Goal: Find contact information: Obtain details needed to contact an individual or organization

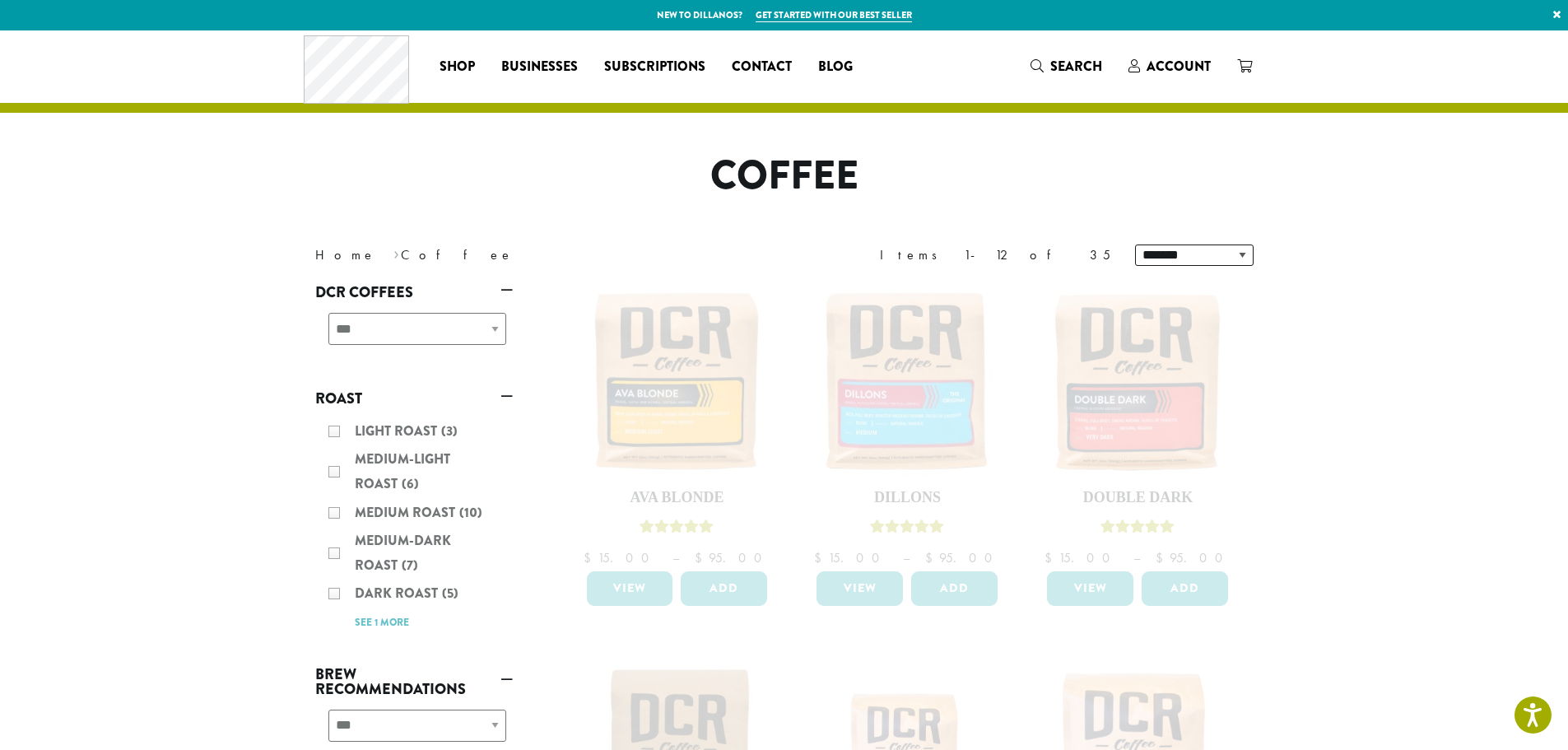
drag, startPoint x: 619, startPoint y: 254, endPoint x: 638, endPoint y: 240, distance: 23.6
click at [626, 253] on nav "Home › Coffee" at bounding box center [538, 255] width 445 height 20
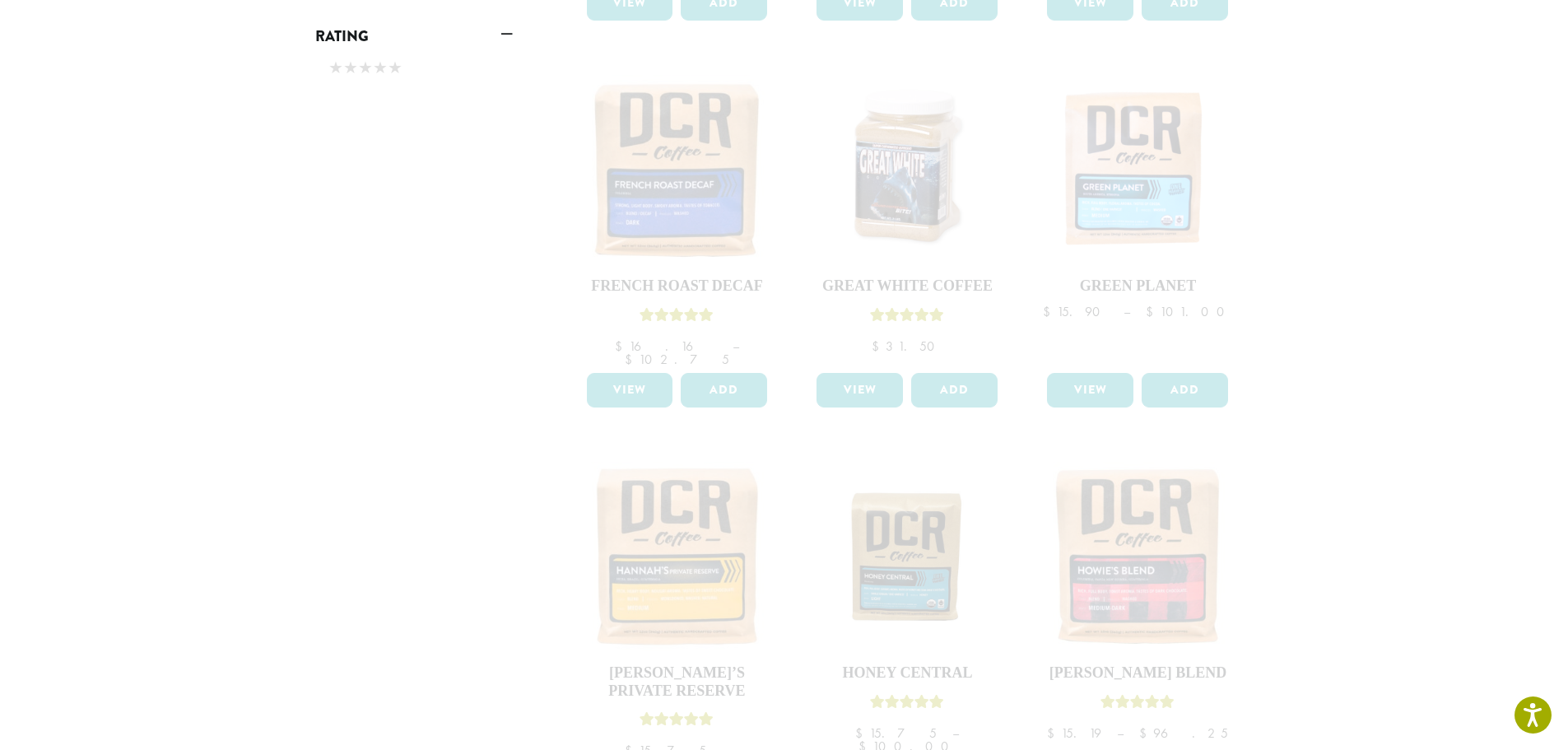
scroll to position [988, 0]
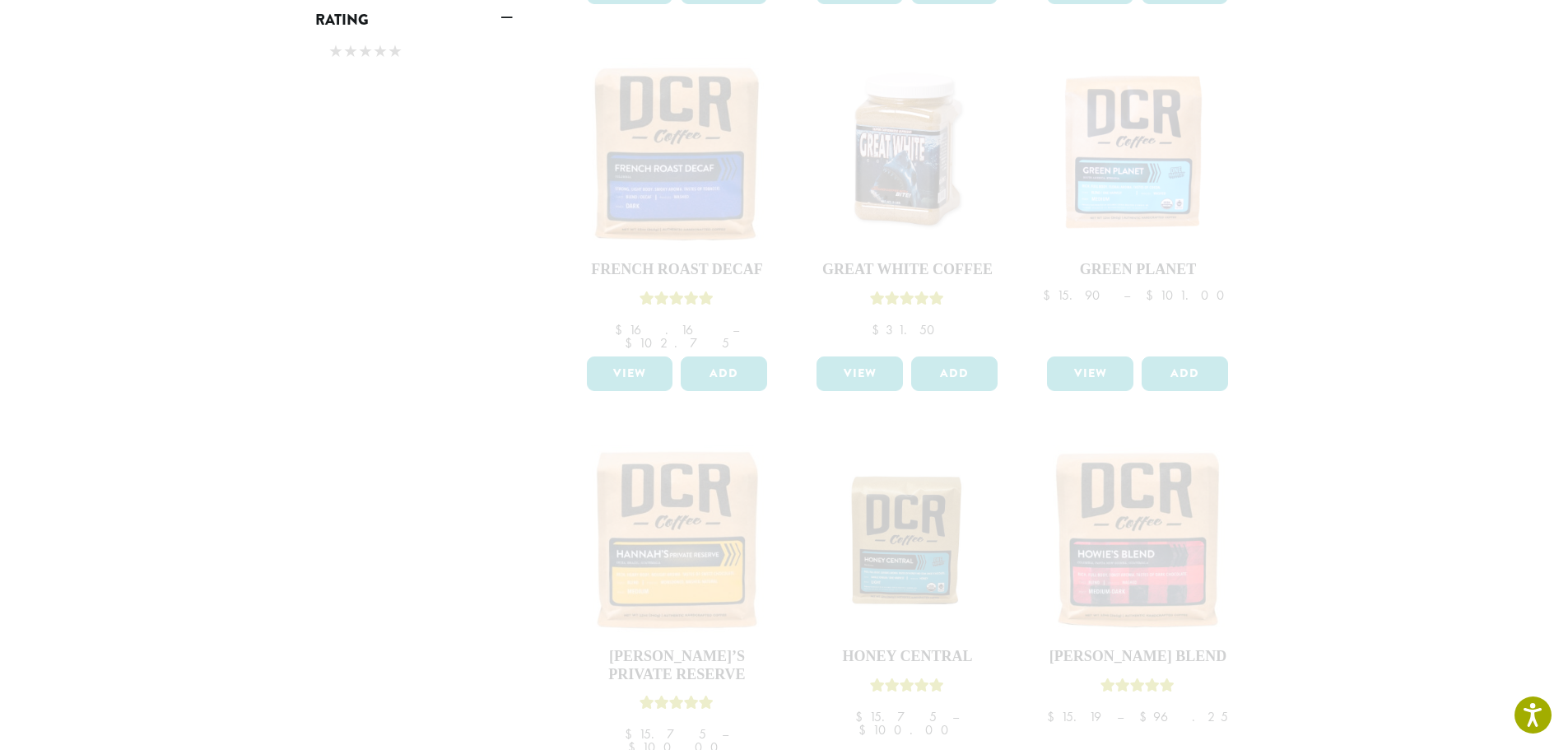
click at [687, 179] on div at bounding box center [907, 53] width 691 height 1551
click at [848, 194] on div at bounding box center [907, 53] width 691 height 1551
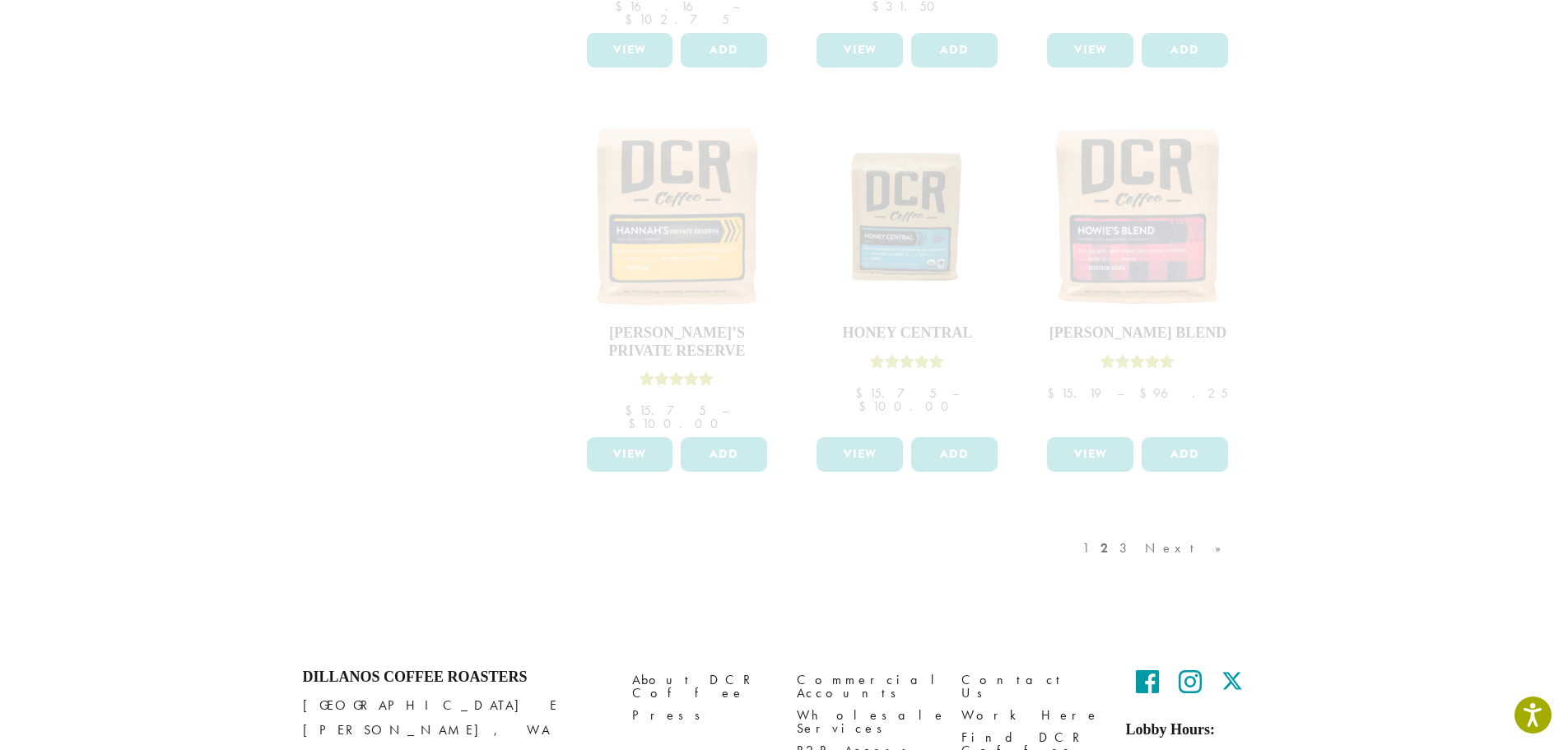
scroll to position [1318, 0]
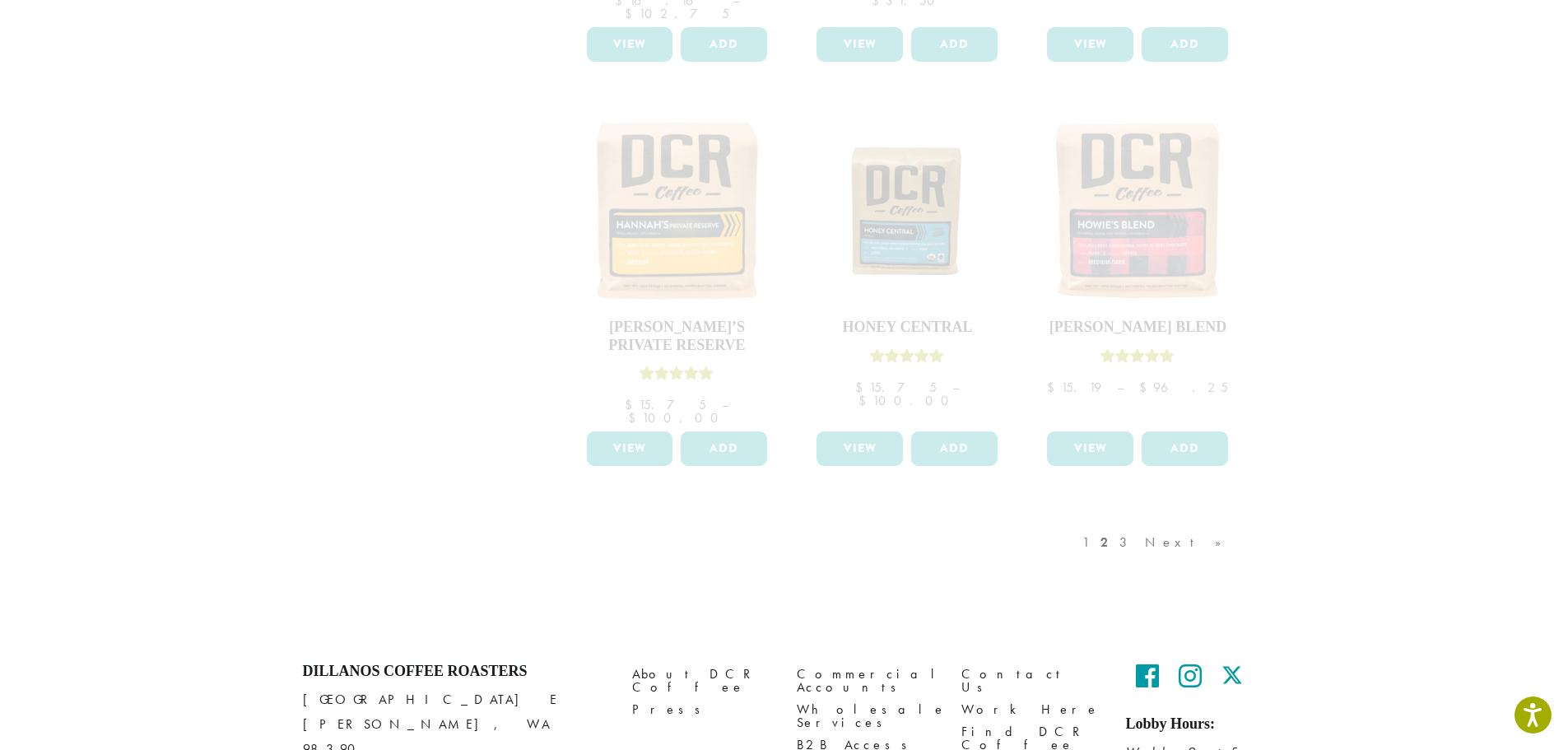
click at [1144, 520] on div "1 2 3 Next »" at bounding box center [1160, 558] width 162 height 77
click at [1147, 520] on div "1 2 3 Next »" at bounding box center [1160, 558] width 162 height 77
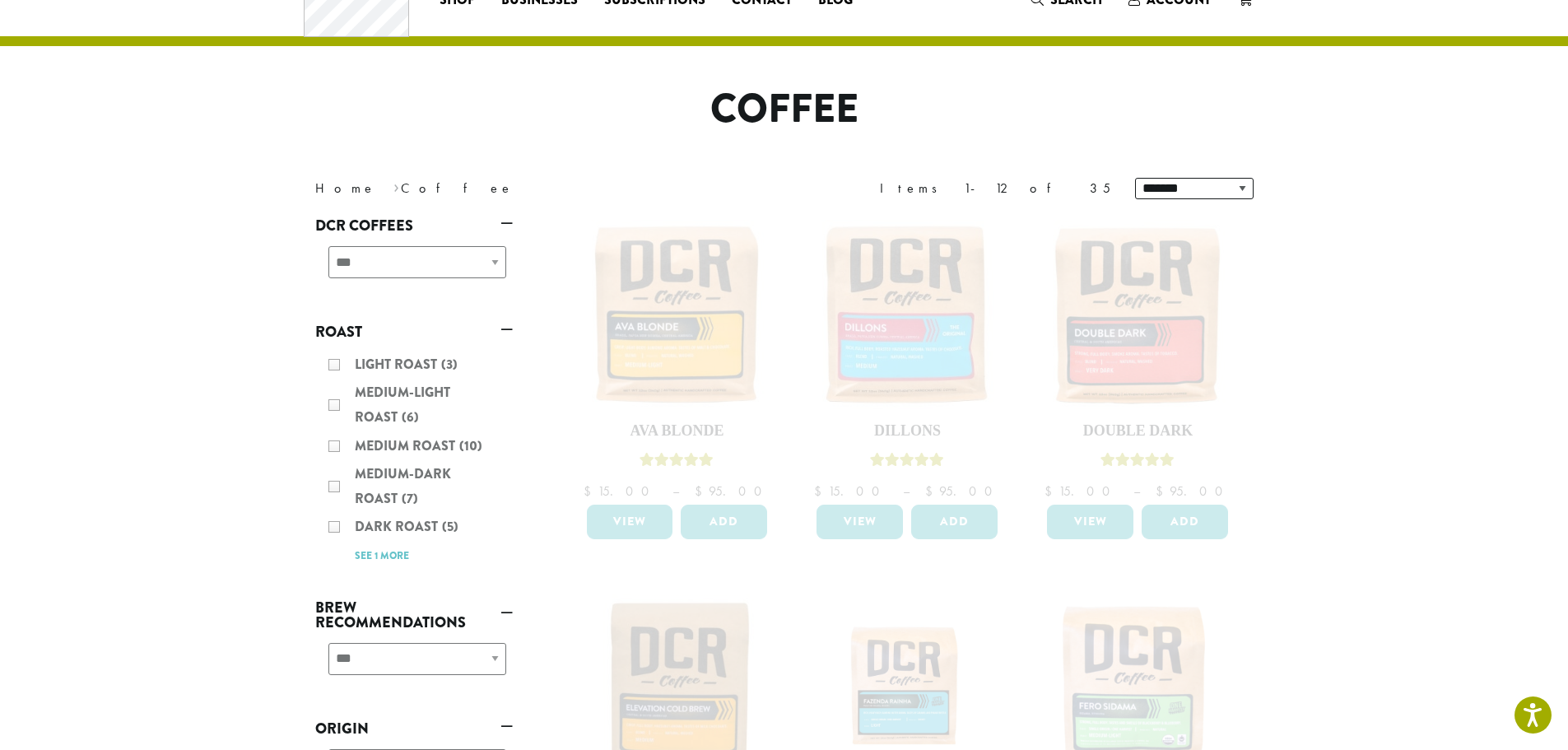
scroll to position [0, 0]
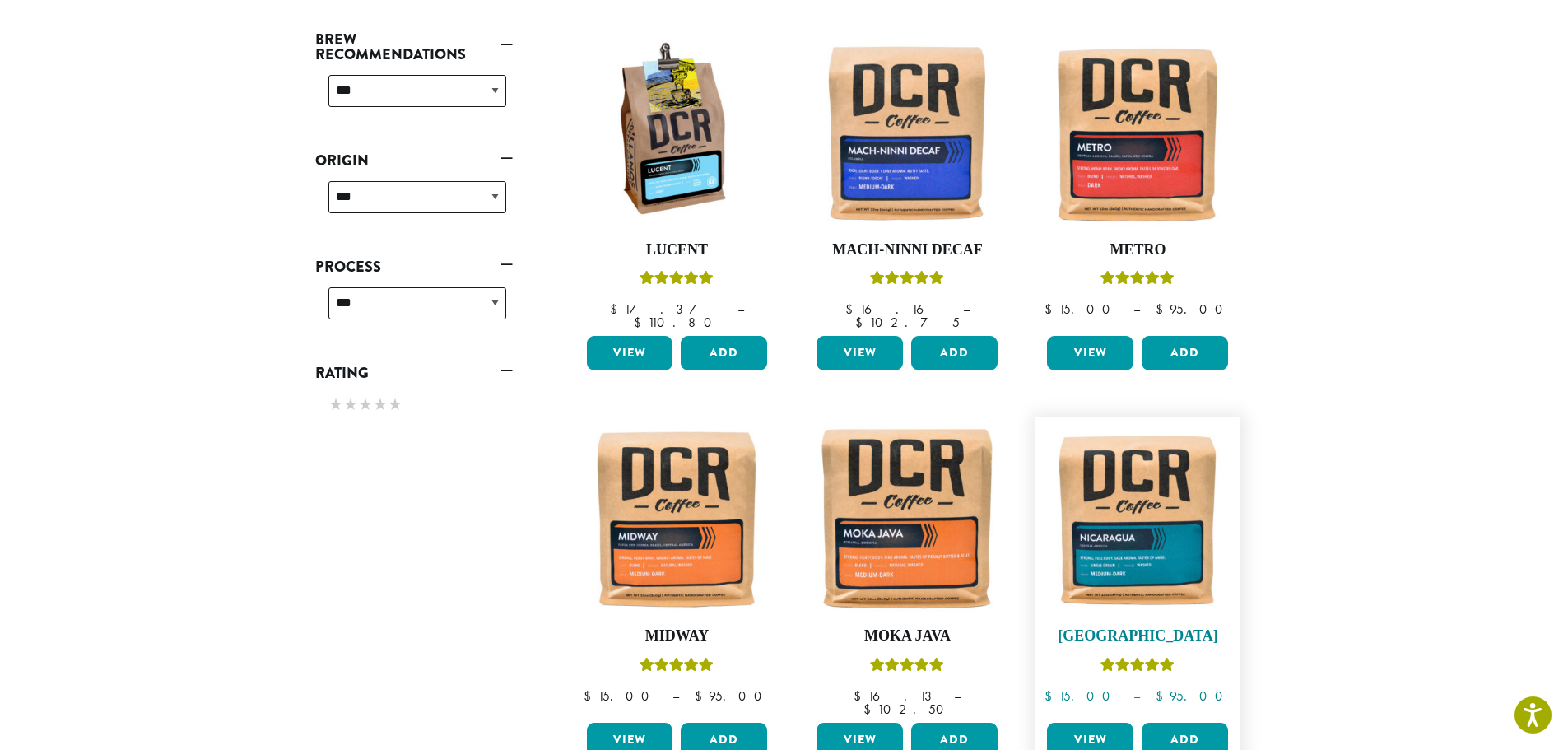
scroll to position [741, 0]
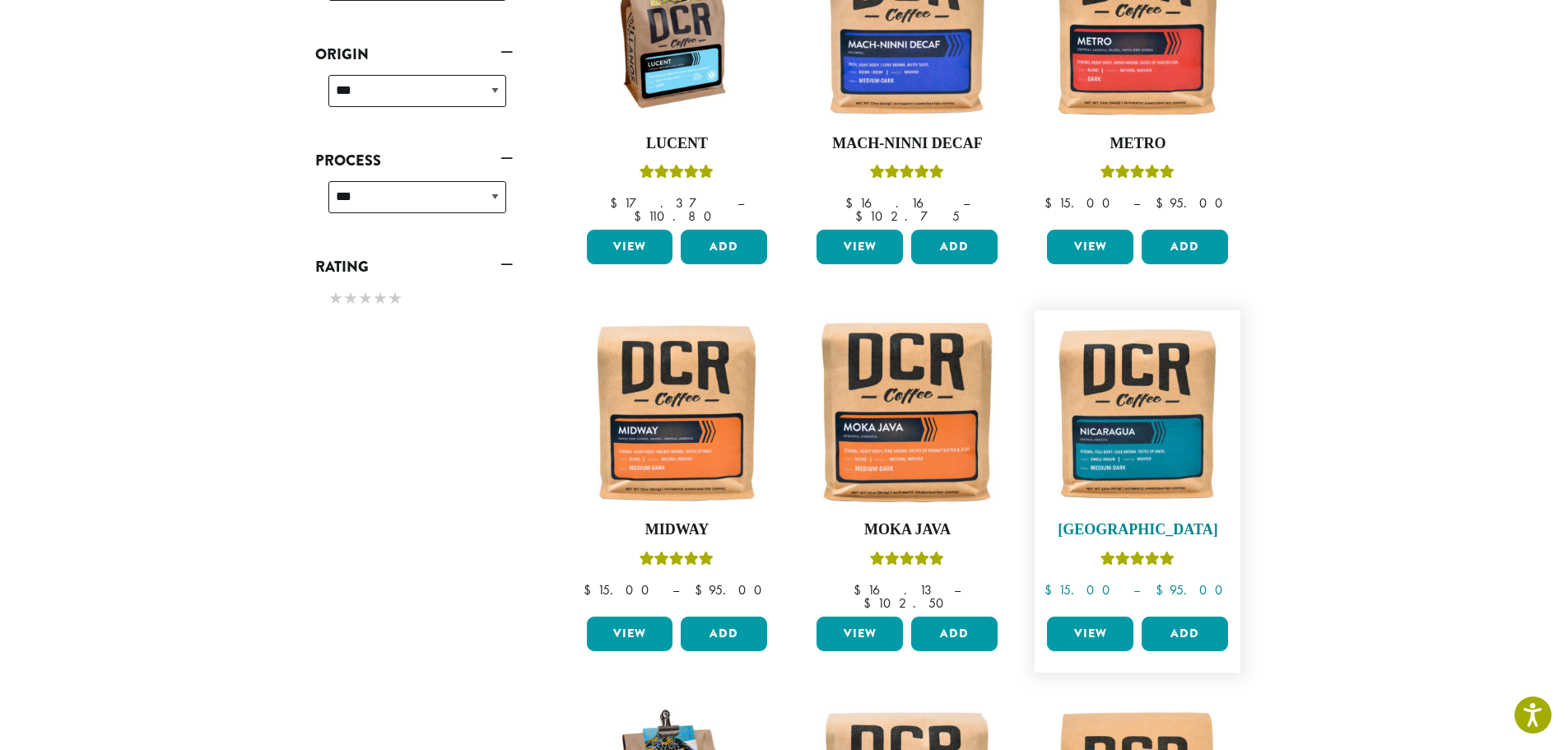
click at [1157, 405] on img at bounding box center [1137, 412] width 189 height 189
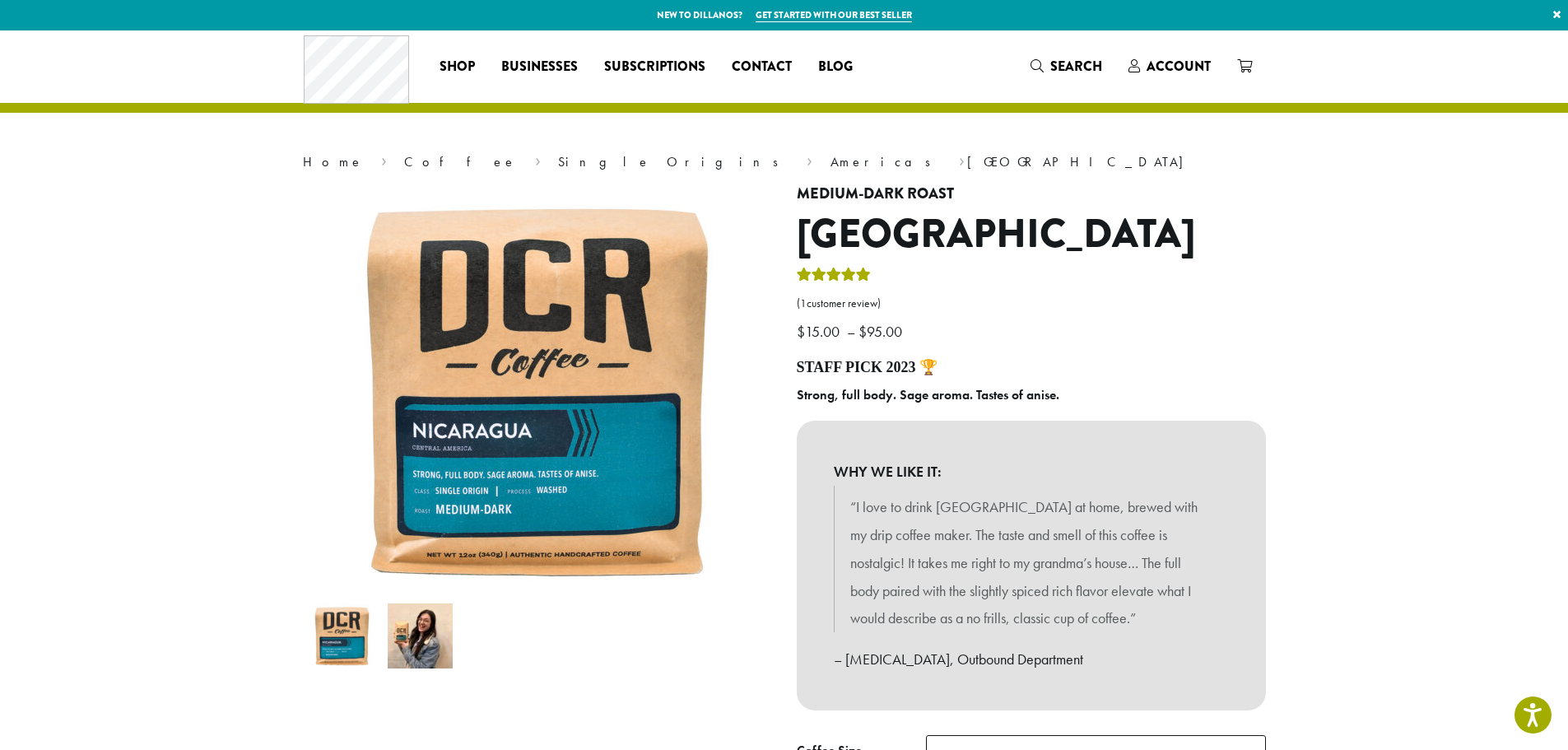
click at [431, 641] on img at bounding box center [421, 636] width 65 height 65
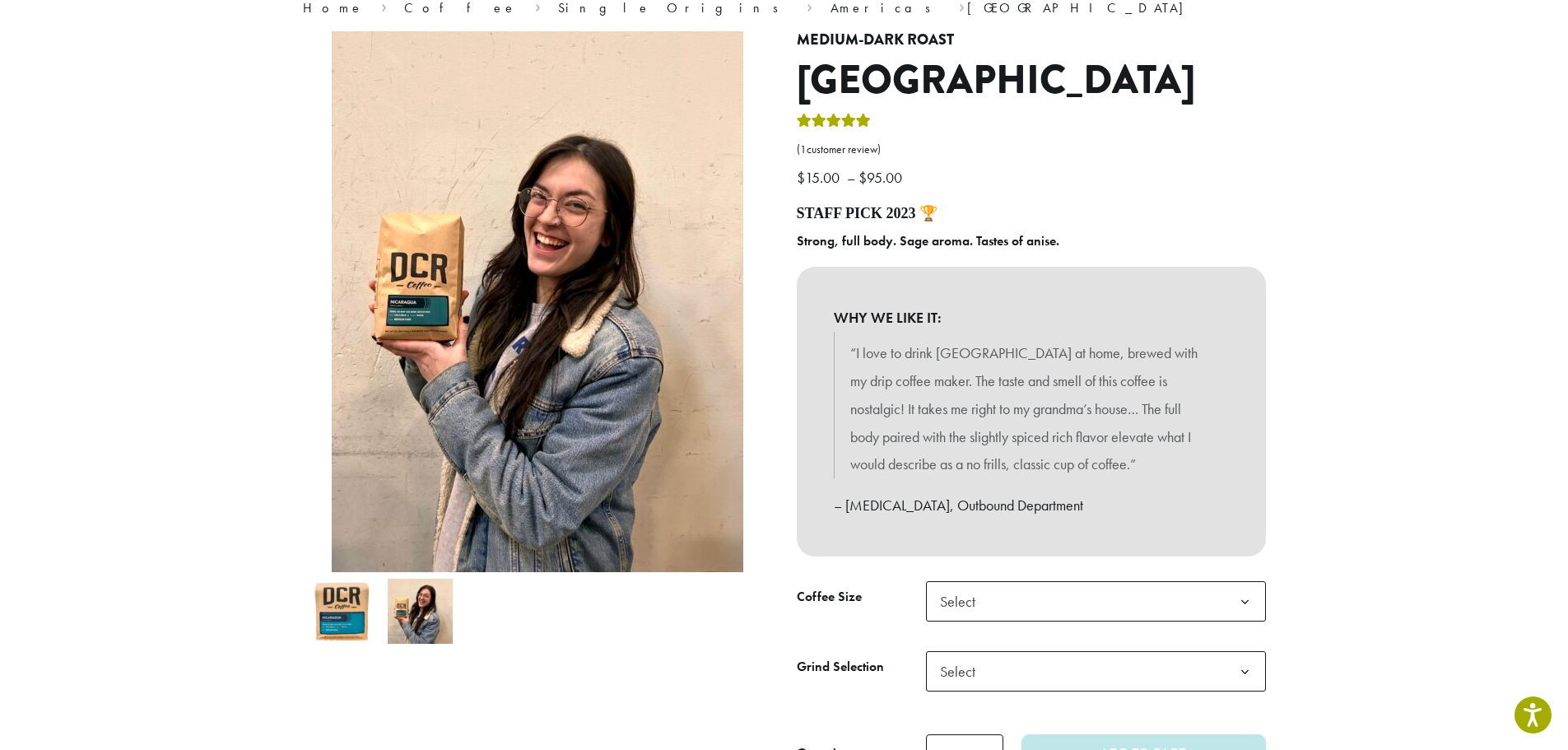
scroll to position [165, 0]
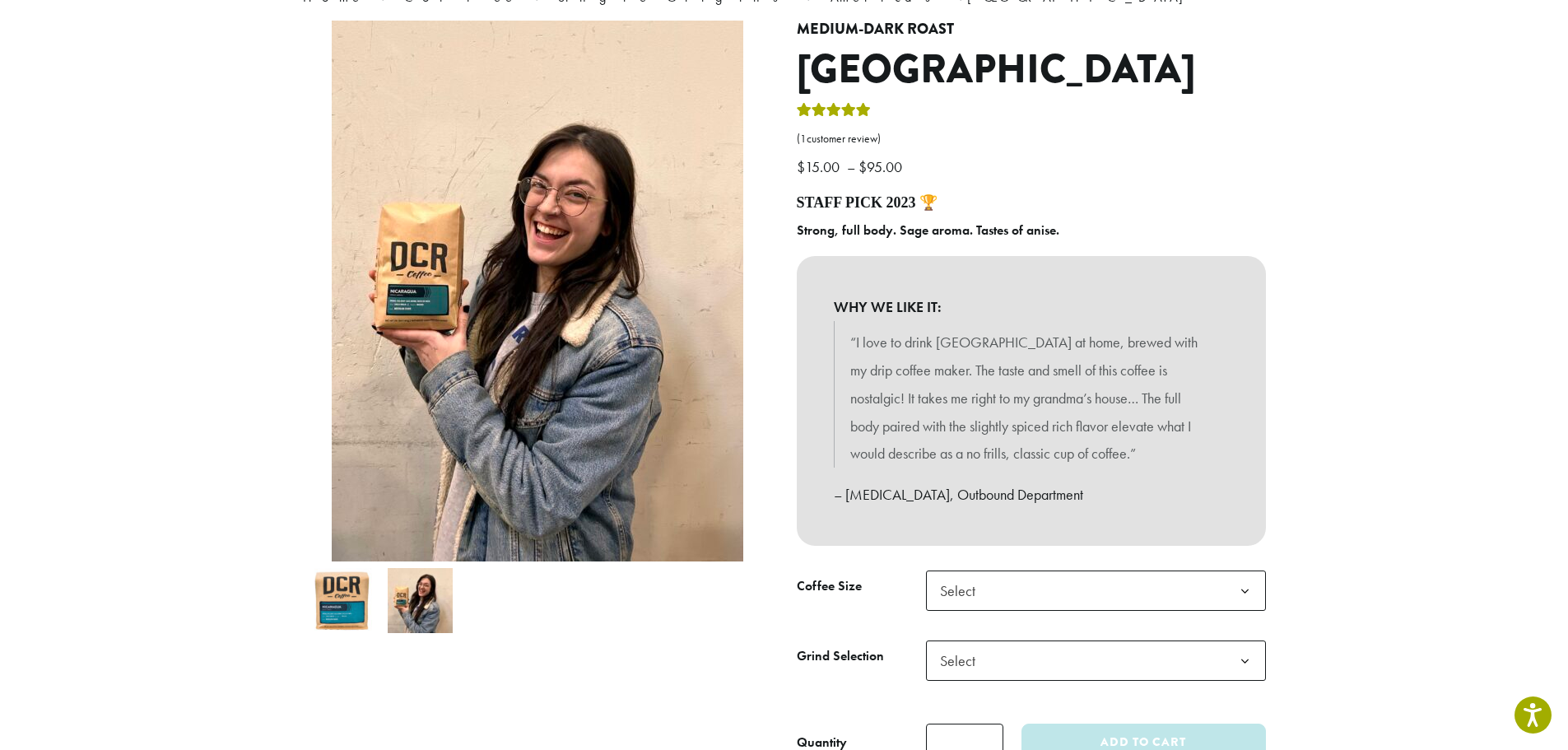
click at [349, 588] on img at bounding box center [342, 600] width 65 height 65
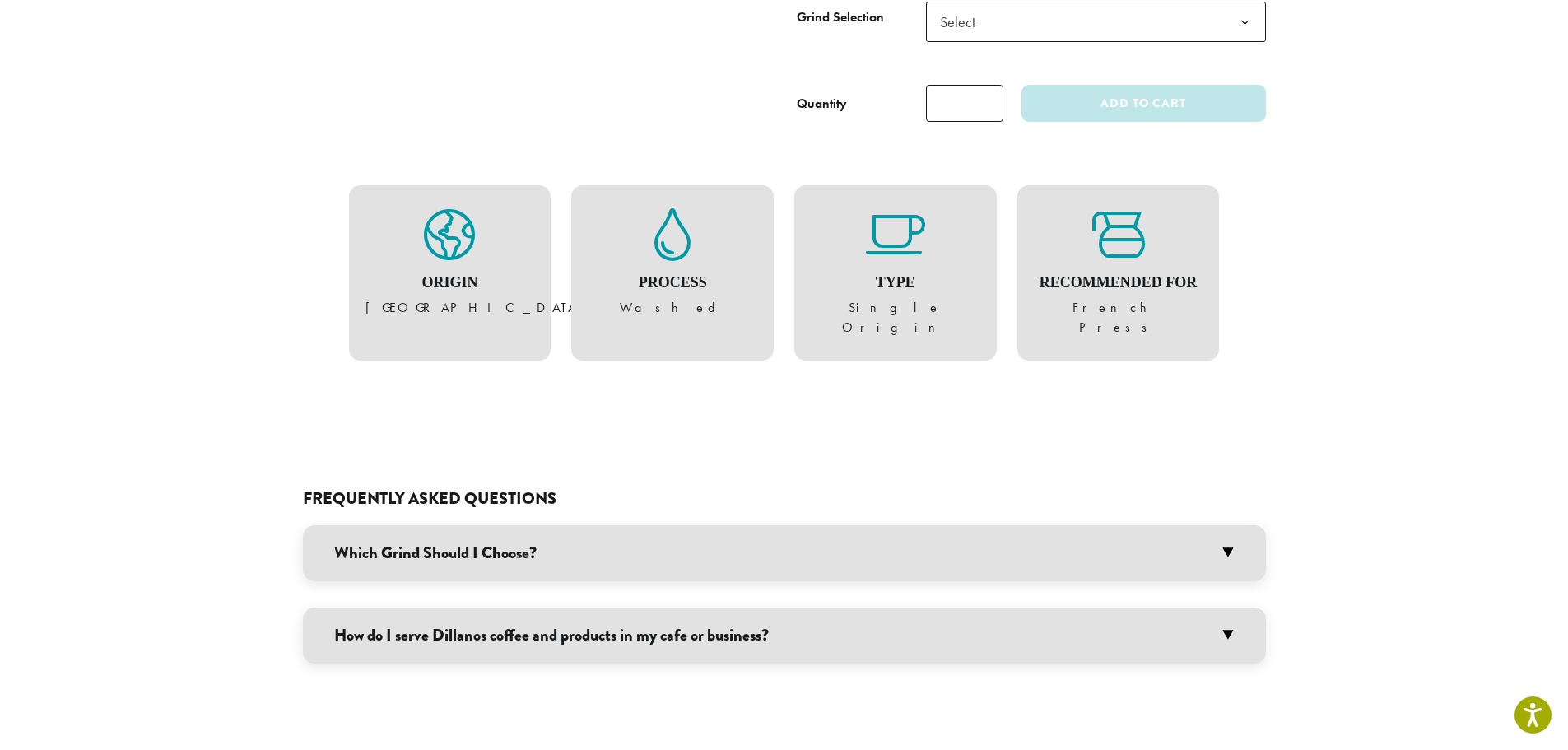
scroll to position [1070, 0]
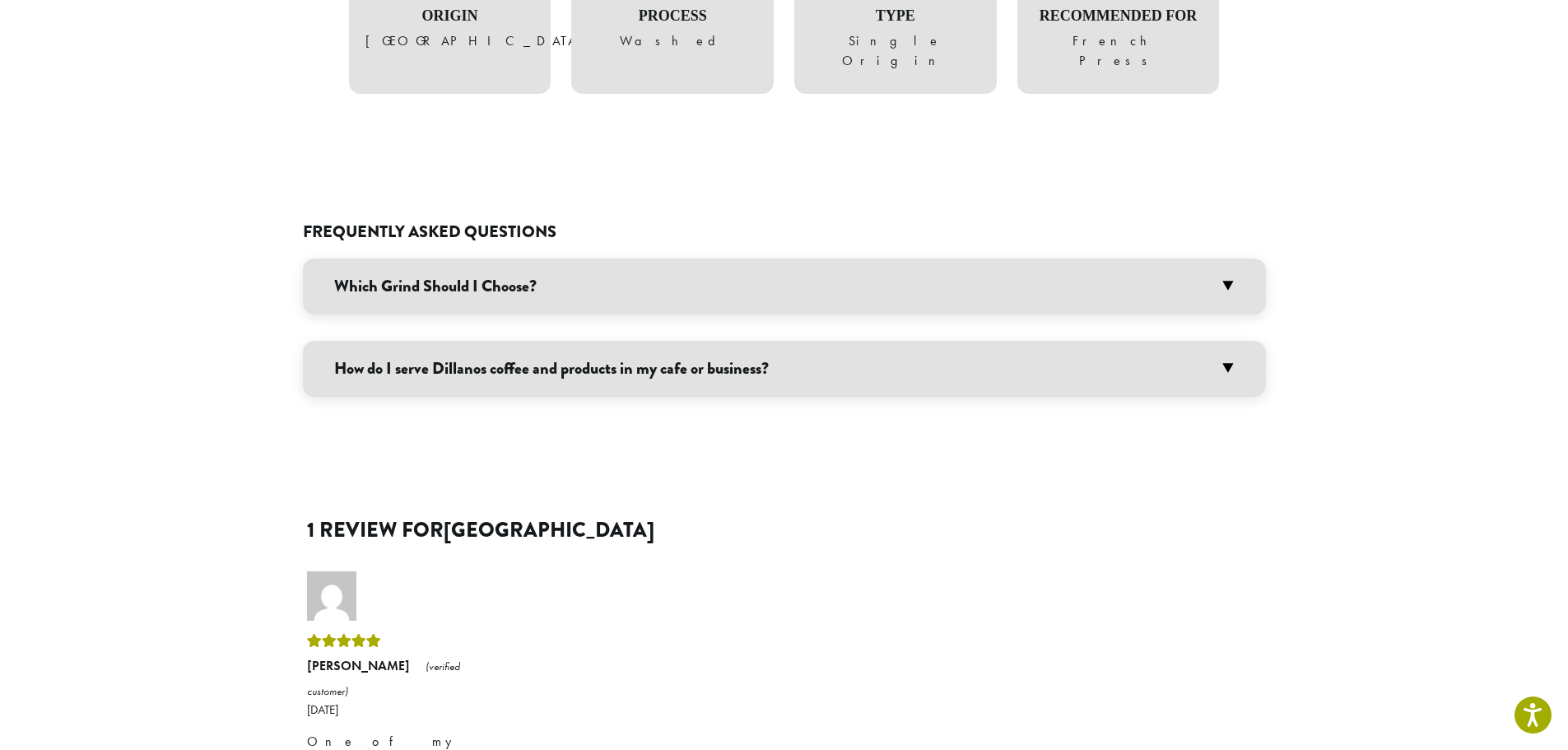
click at [543, 272] on h3 "Which Grind Should I Choose?" at bounding box center [784, 287] width 963 height 56
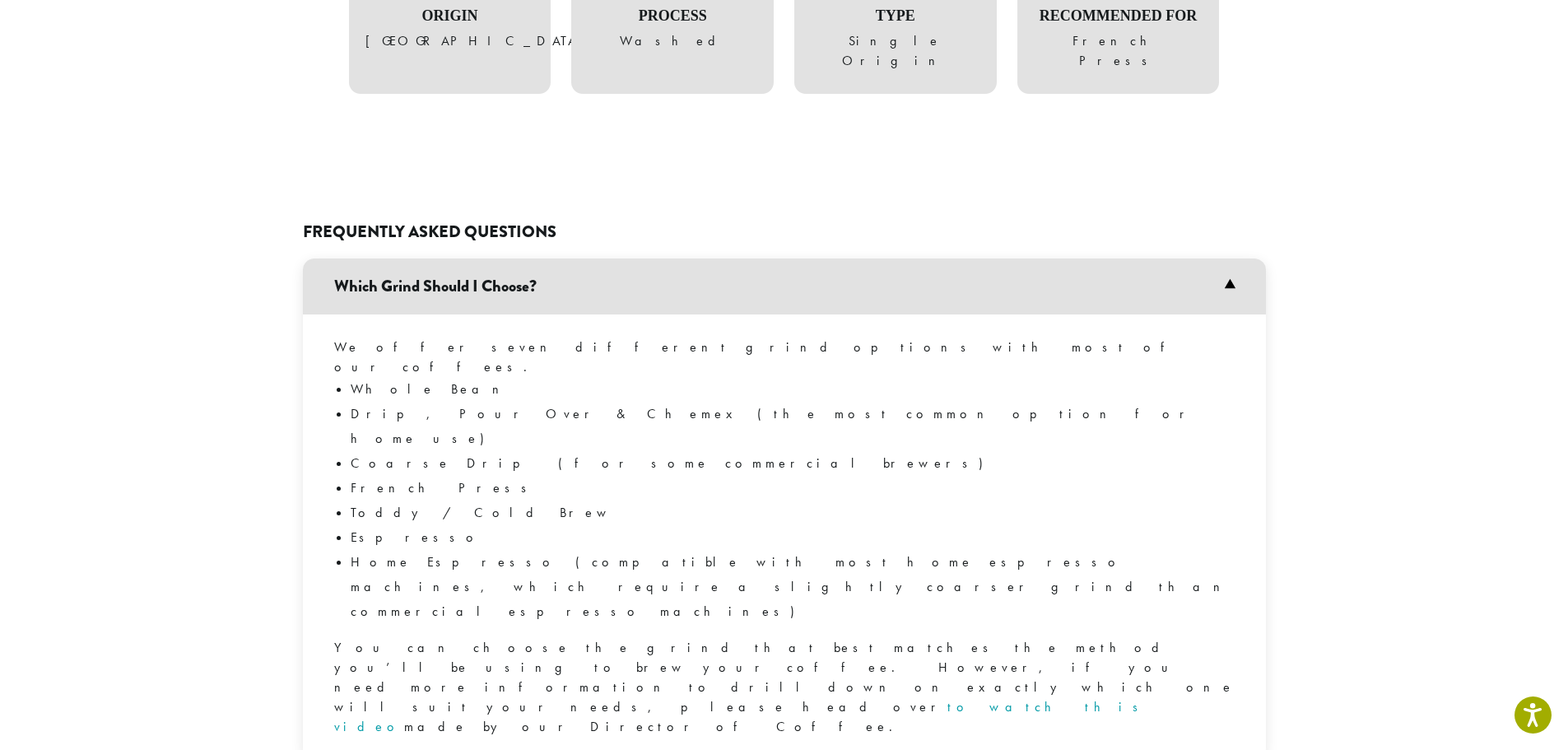
click at [543, 272] on h3 "Which Grind Should I Choose?" at bounding box center [784, 287] width 963 height 56
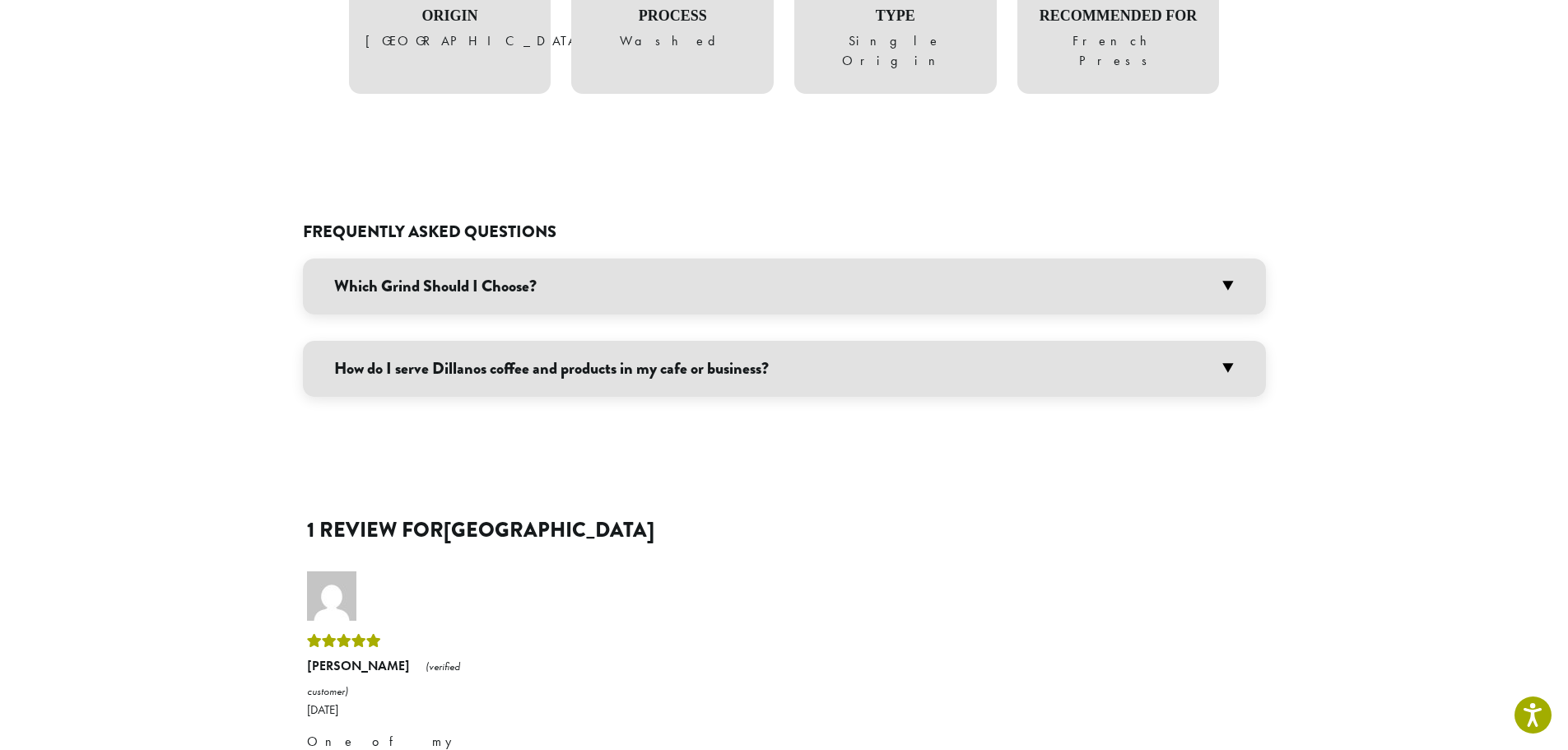
click at [565, 349] on h3 "How do I serve Dillanos coffee and products in my cafe or business?" at bounding box center [784, 368] width 963 height 56
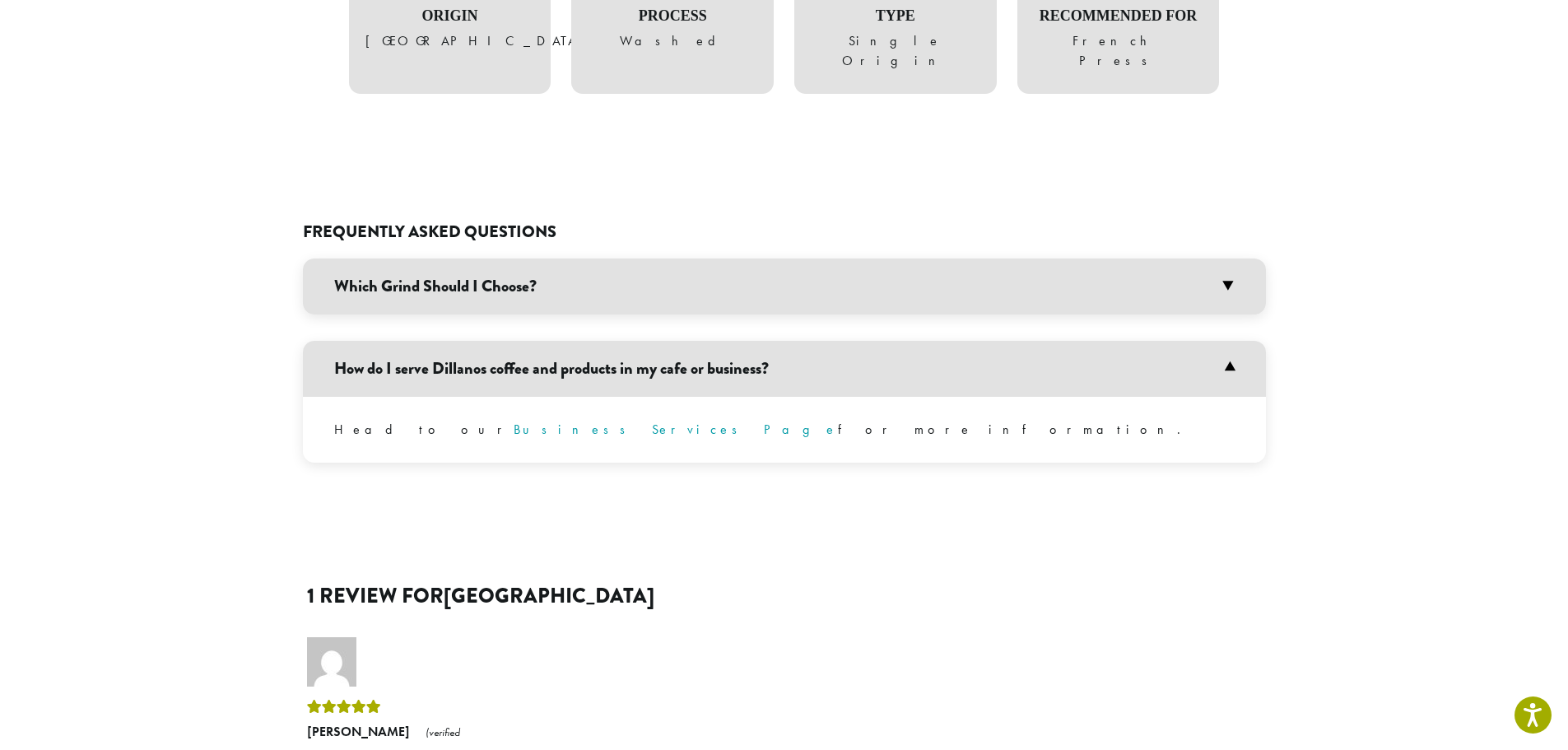
click at [572, 342] on h3 "How do I serve Dillanos coffee and products in my cafe or business?" at bounding box center [784, 368] width 963 height 56
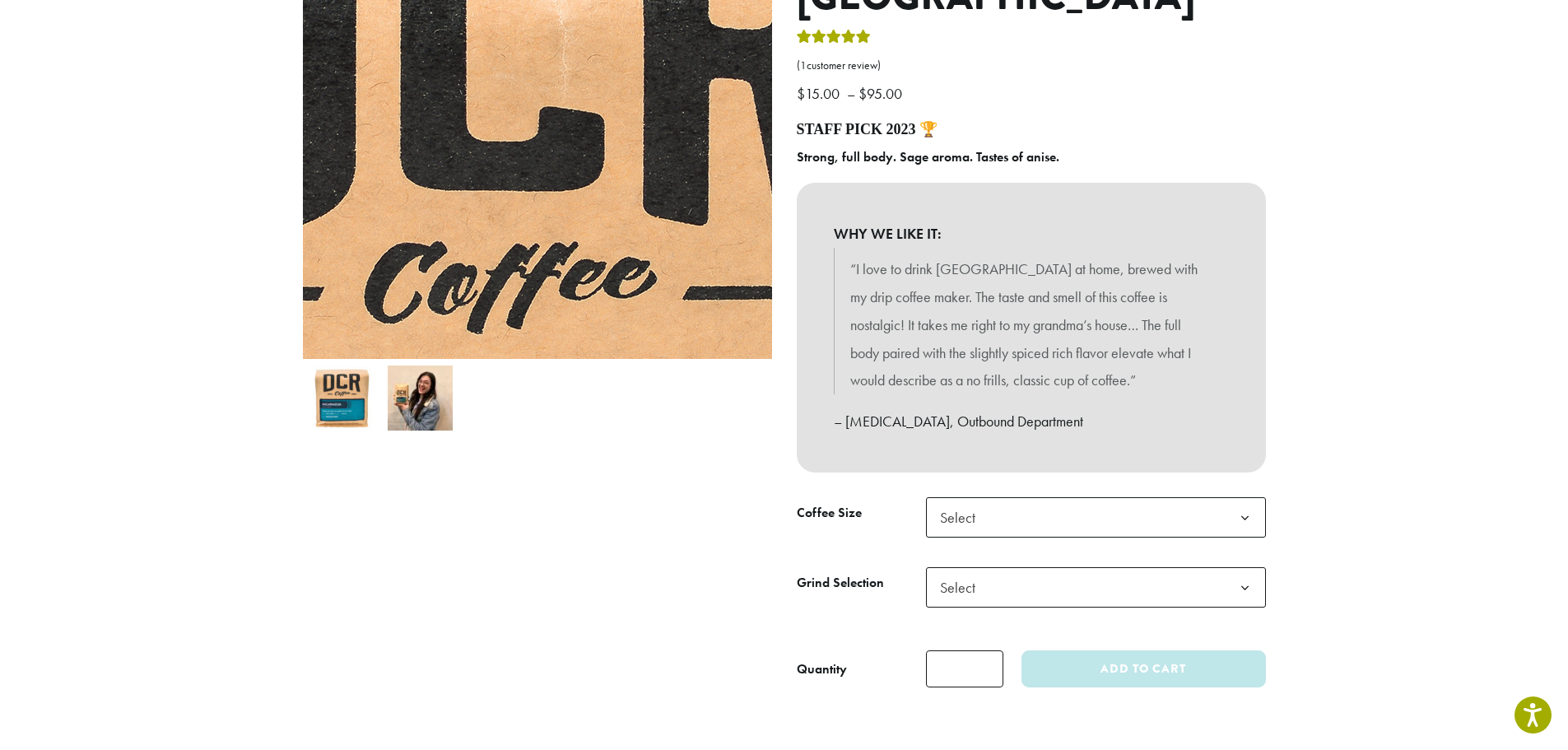
scroll to position [0, 0]
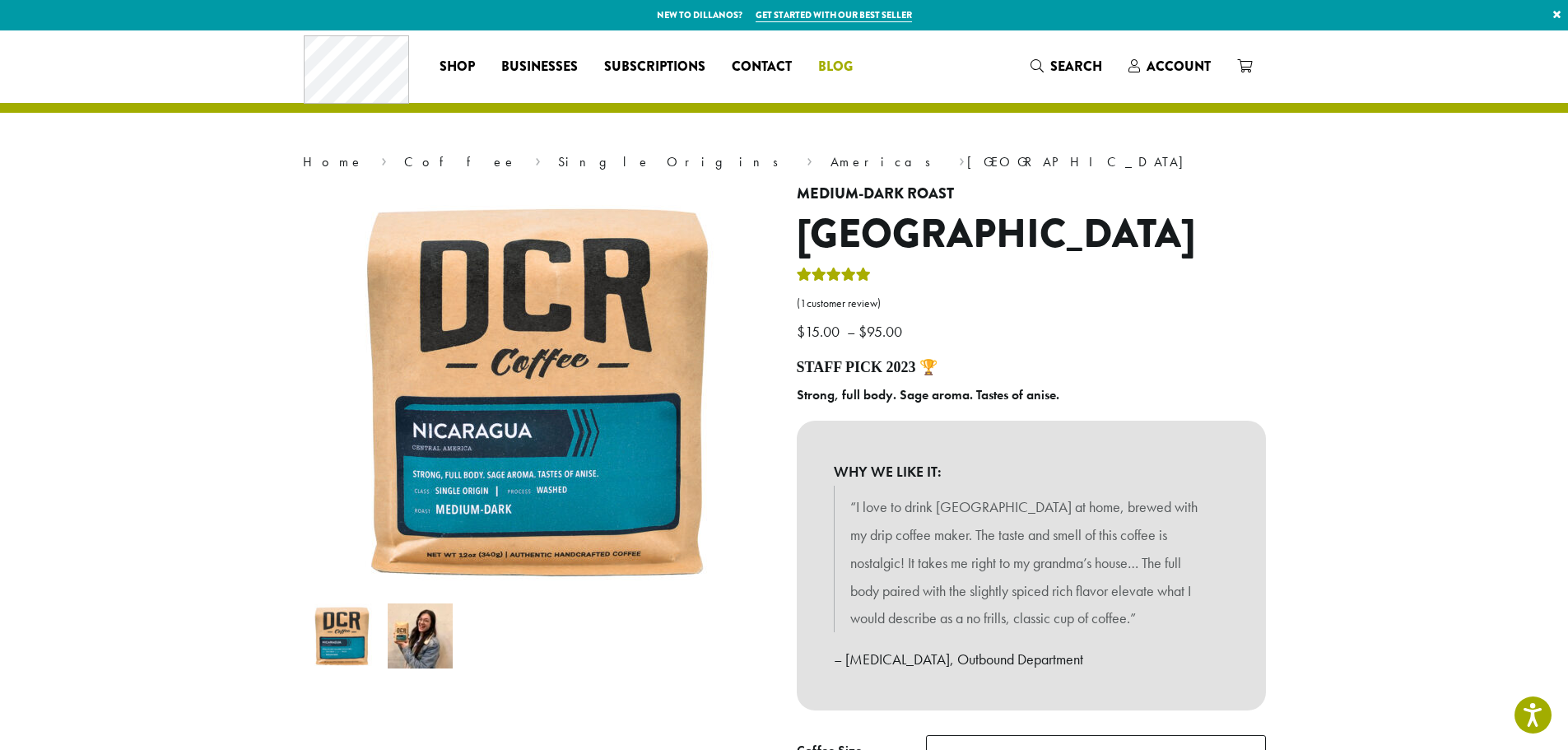
click at [832, 67] on span "Blog" at bounding box center [835, 67] width 34 height 20
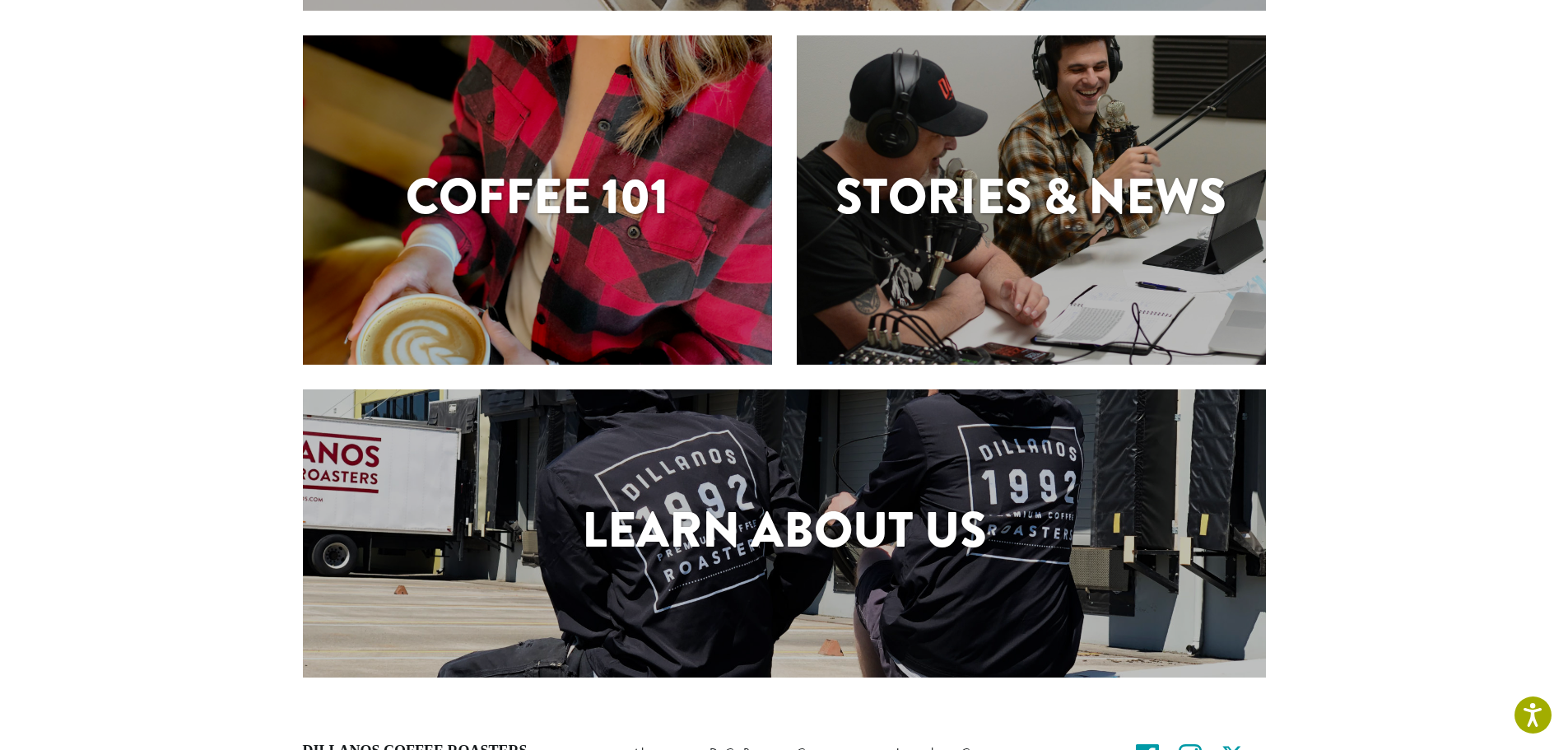
scroll to position [576, 0]
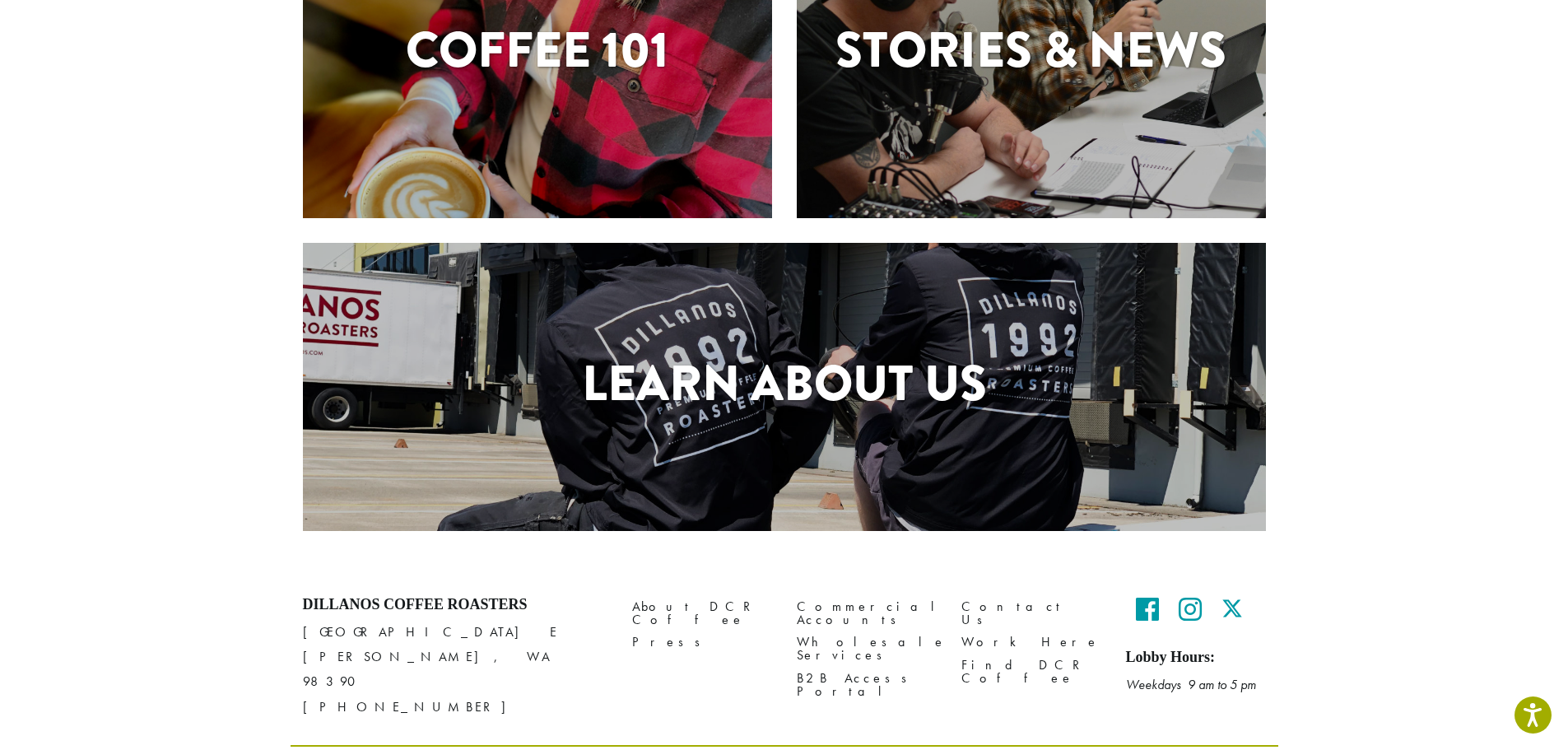
click at [916, 334] on div "Learn About Us" at bounding box center [784, 387] width 963 height 288
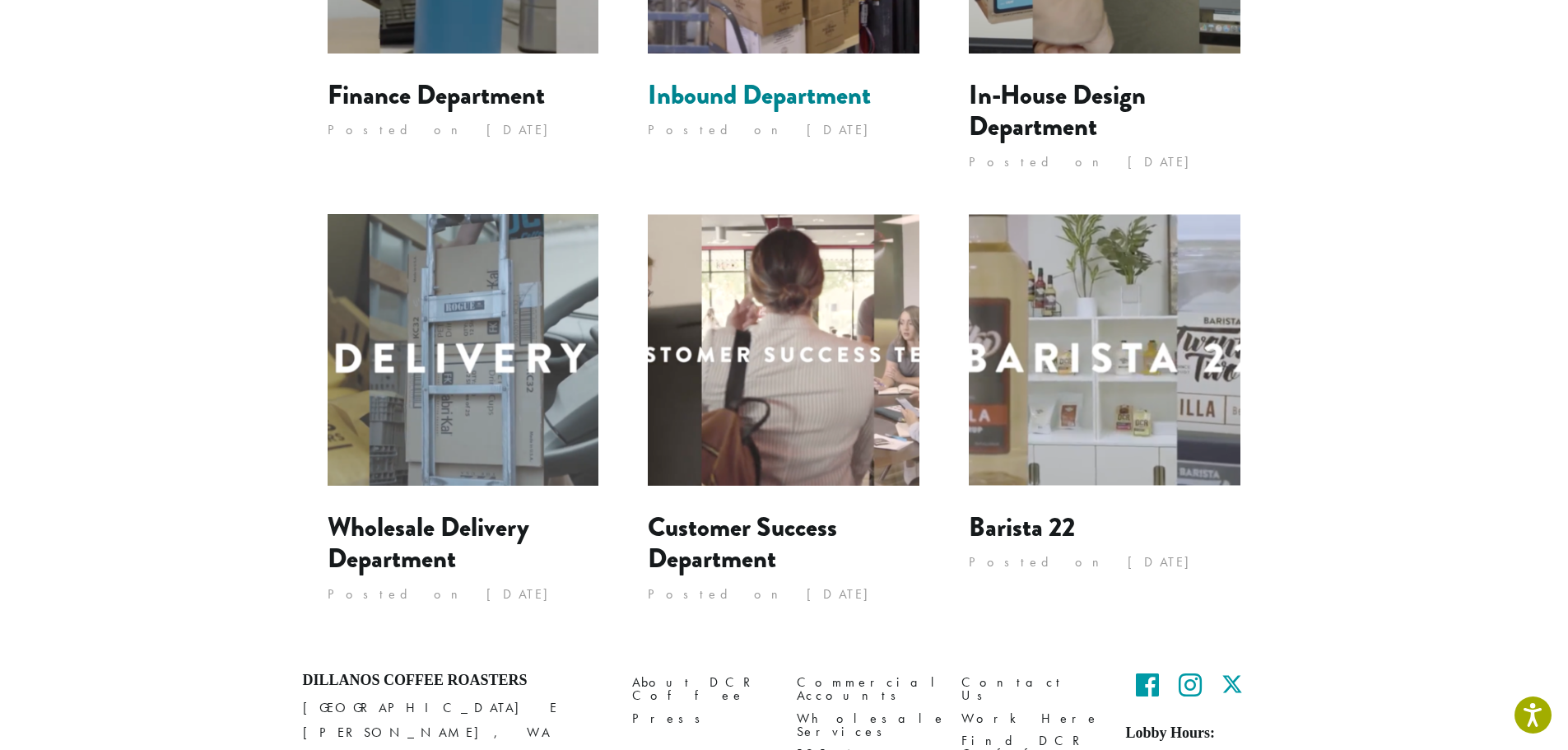
scroll to position [1400, 0]
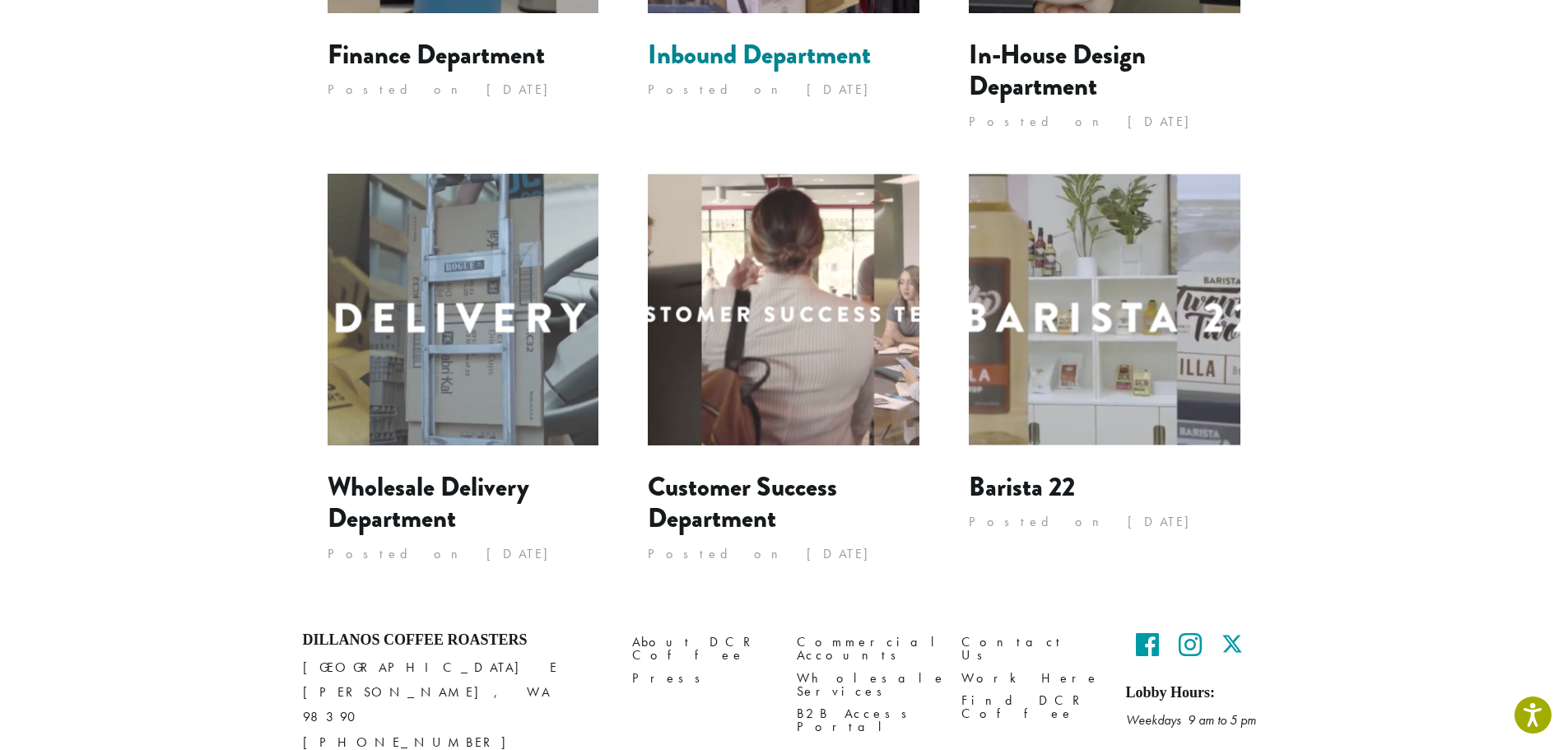
click at [714, 41] on link "Inbound Department" at bounding box center [759, 55] width 223 height 39
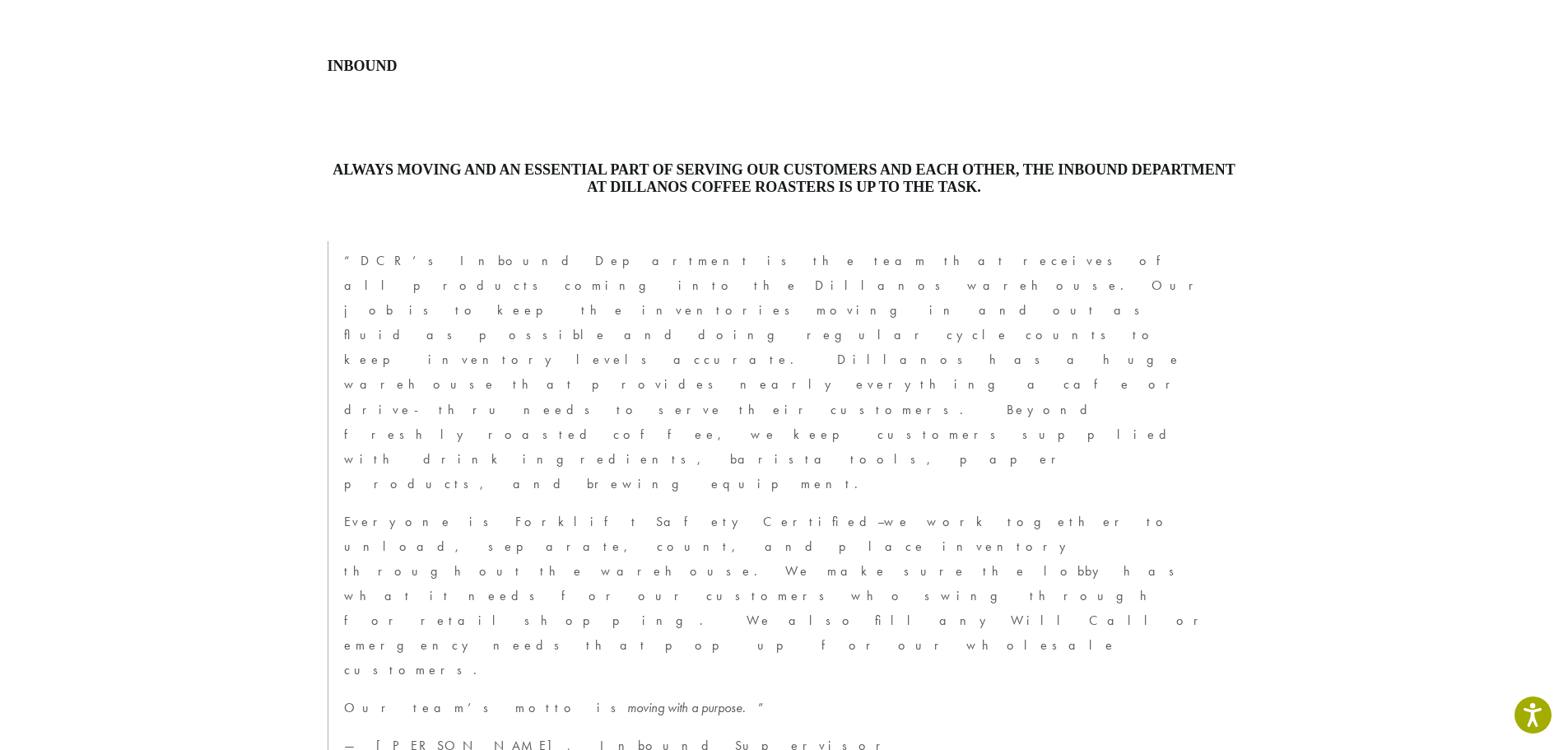
scroll to position [832, 0]
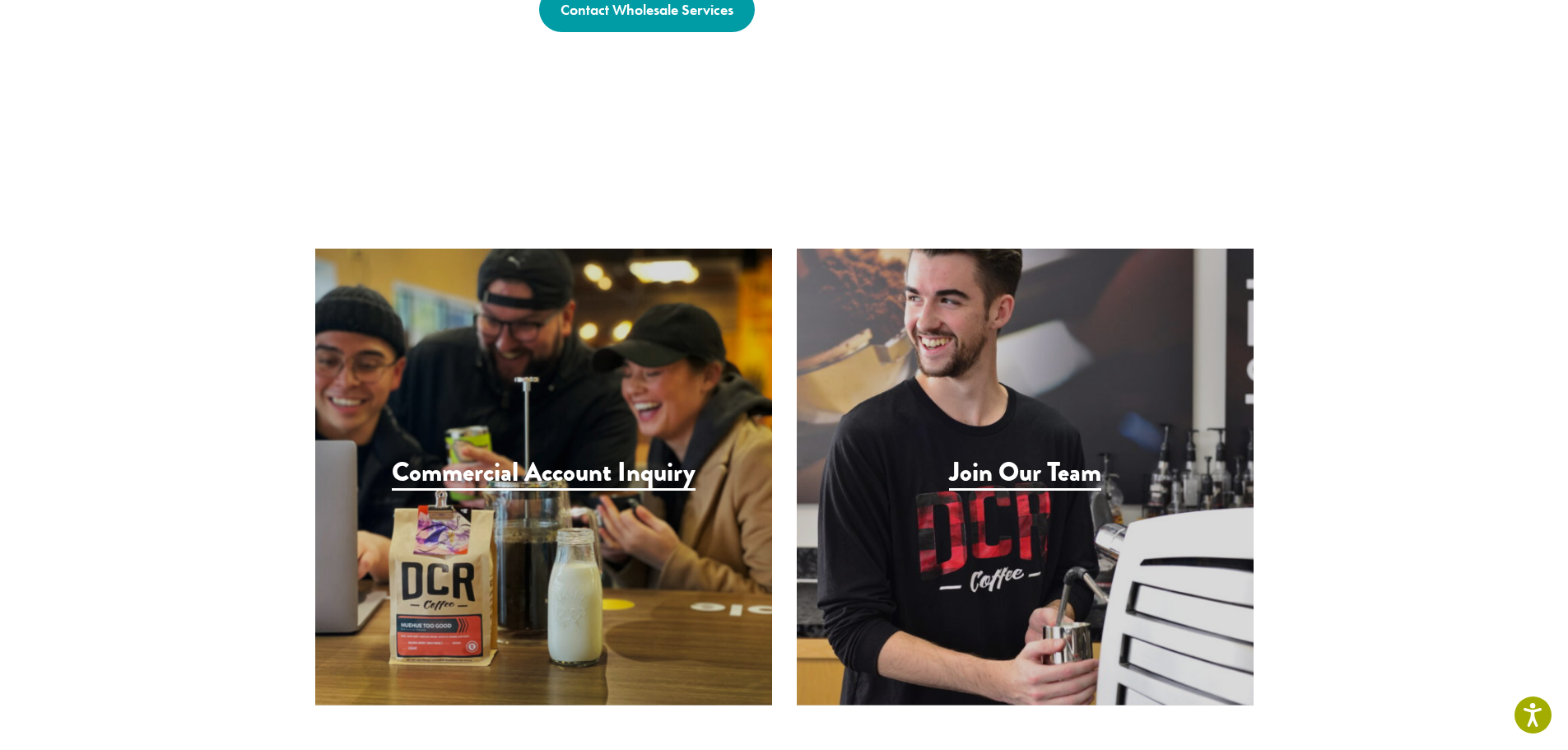
scroll to position [1482, 0]
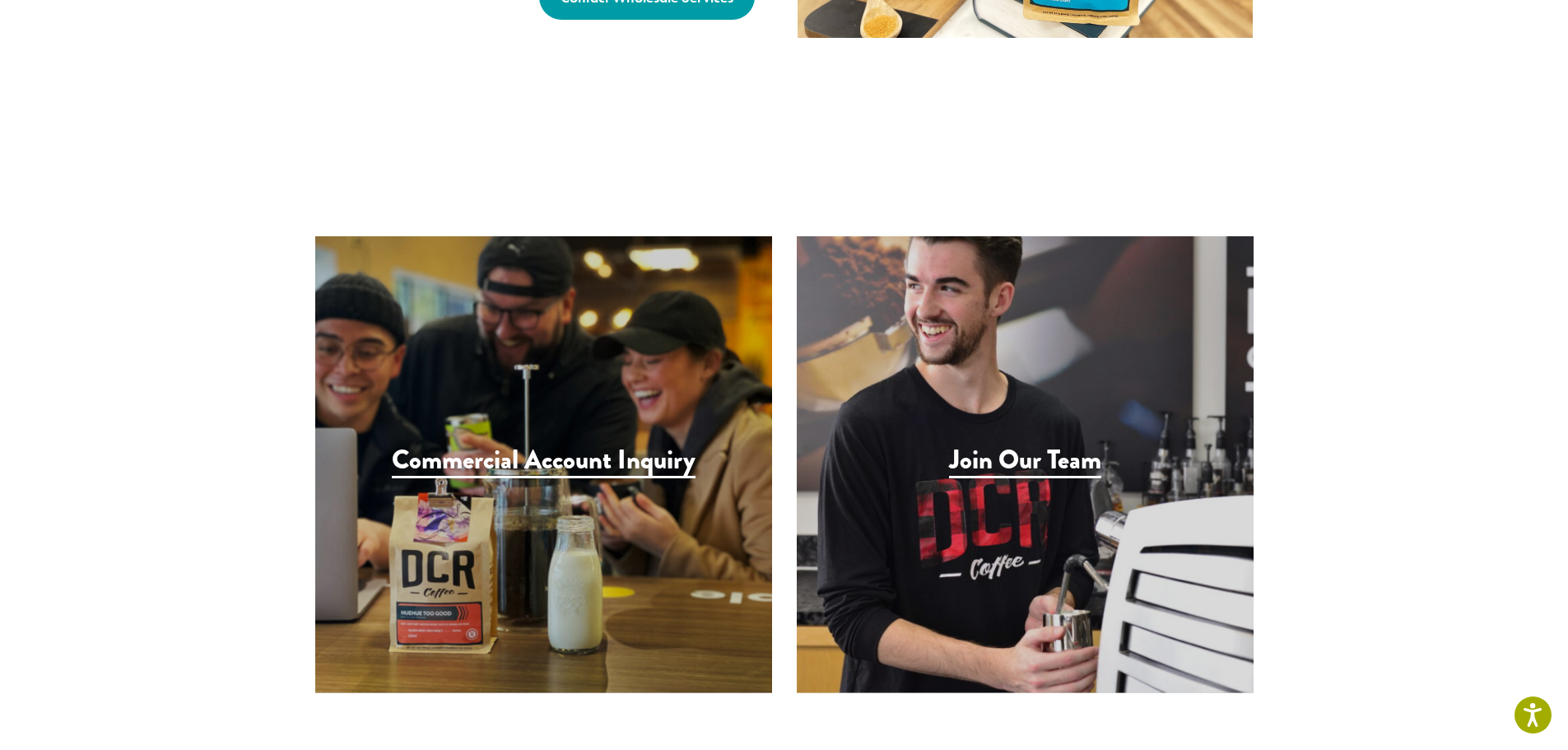
click at [637, 445] on h3 "Commercial Account Inquiry" at bounding box center [543, 462] width 303 height 33
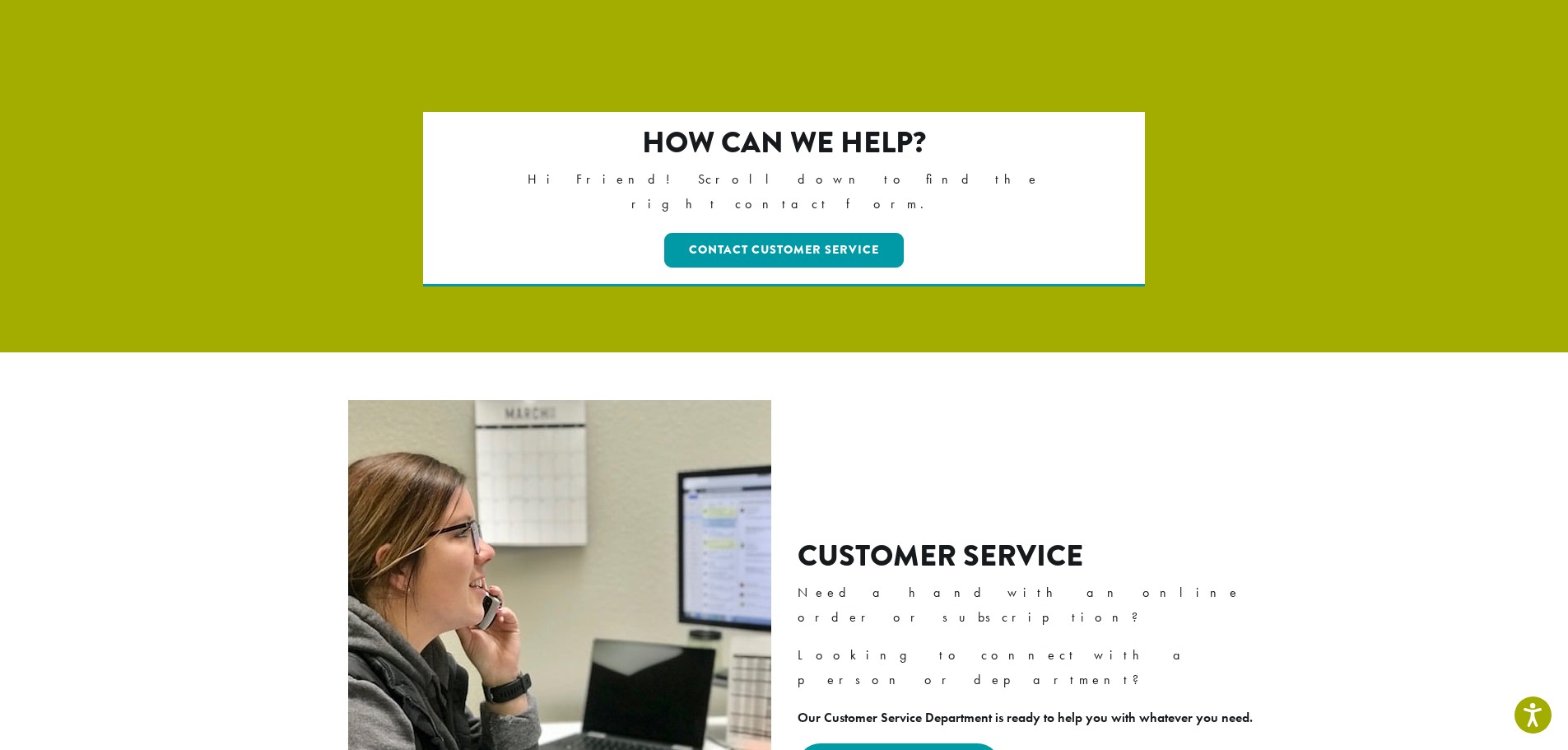
scroll to position [0, 0]
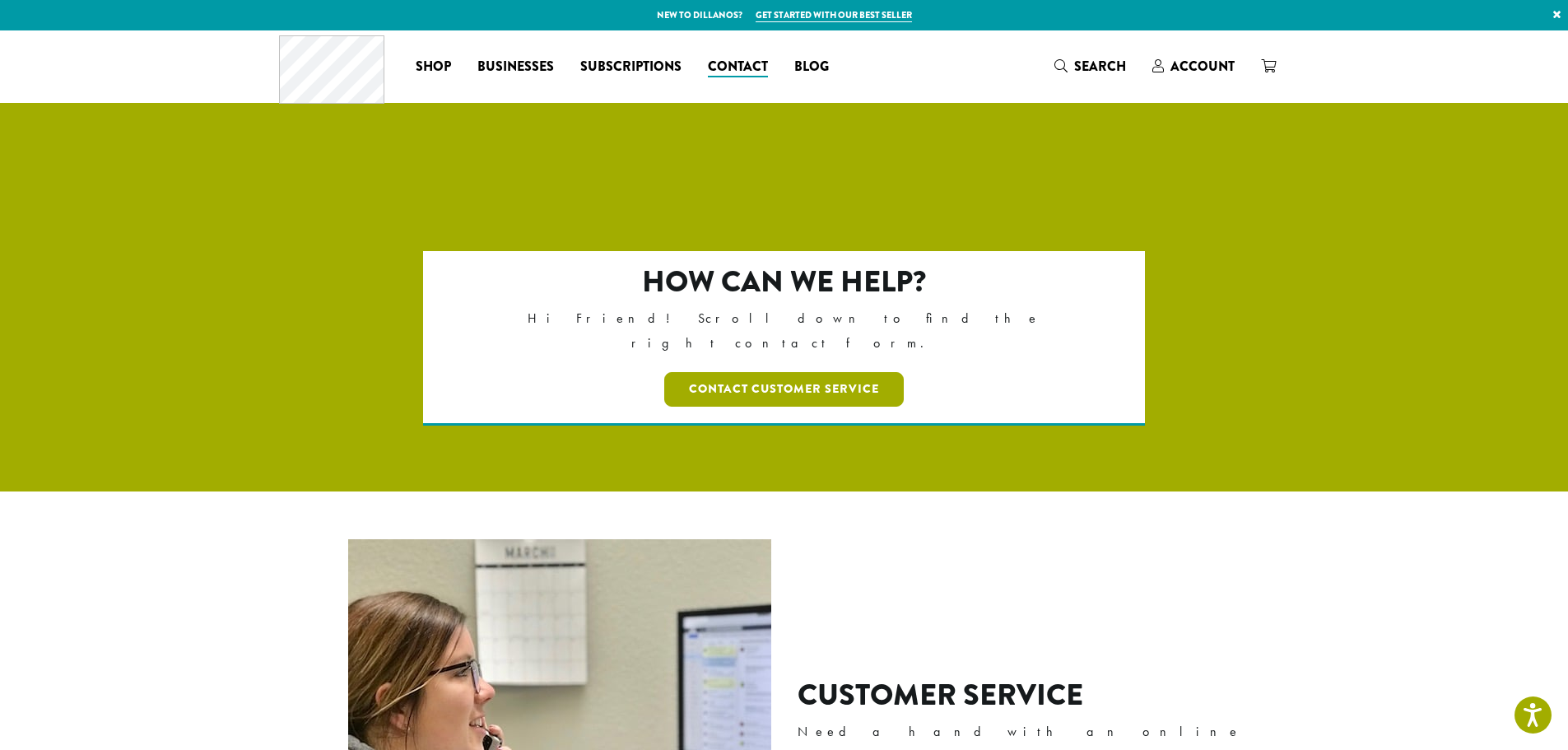
click at [839, 372] on link "Contact Customer Service" at bounding box center [784, 389] width 239 height 34
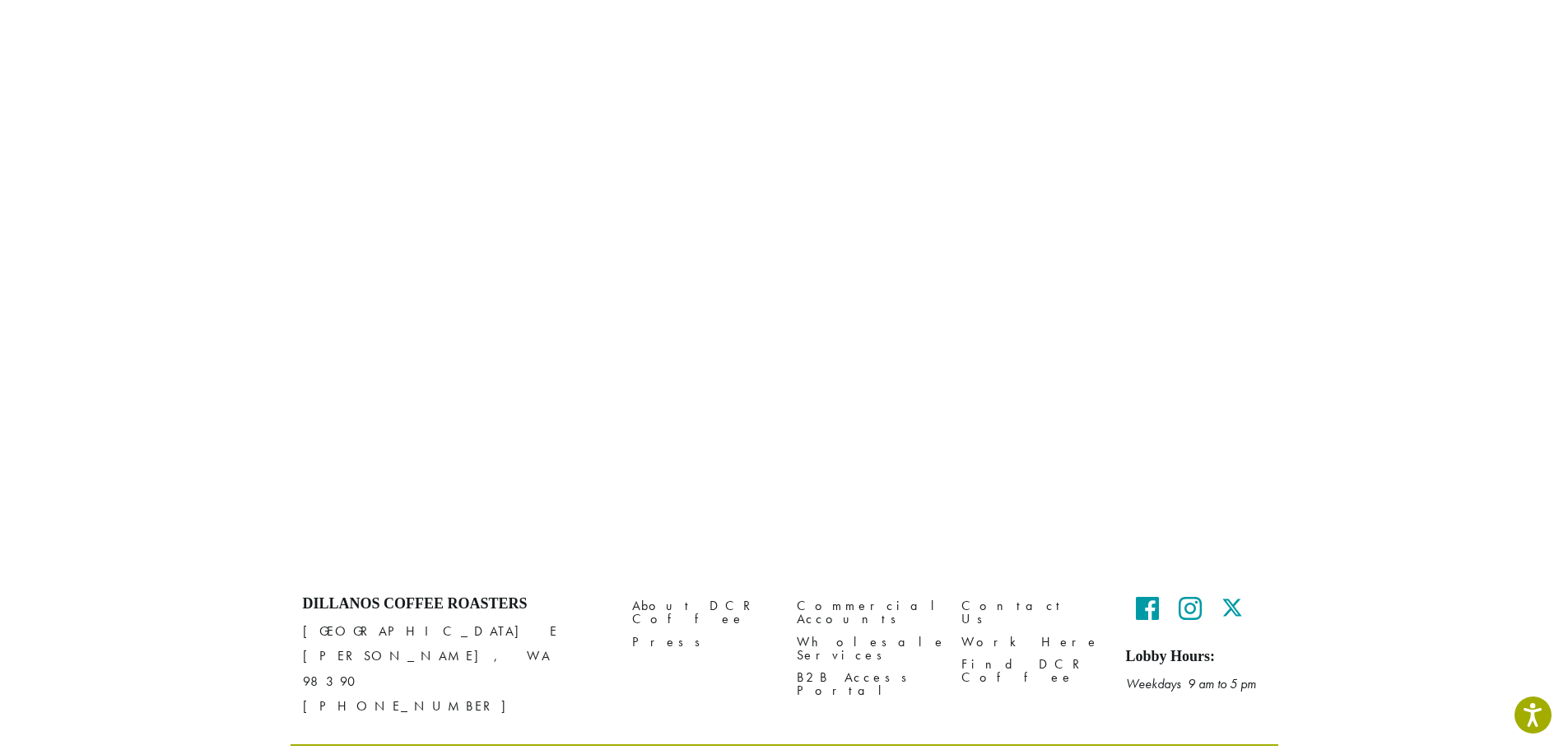
scroll to position [690, 0]
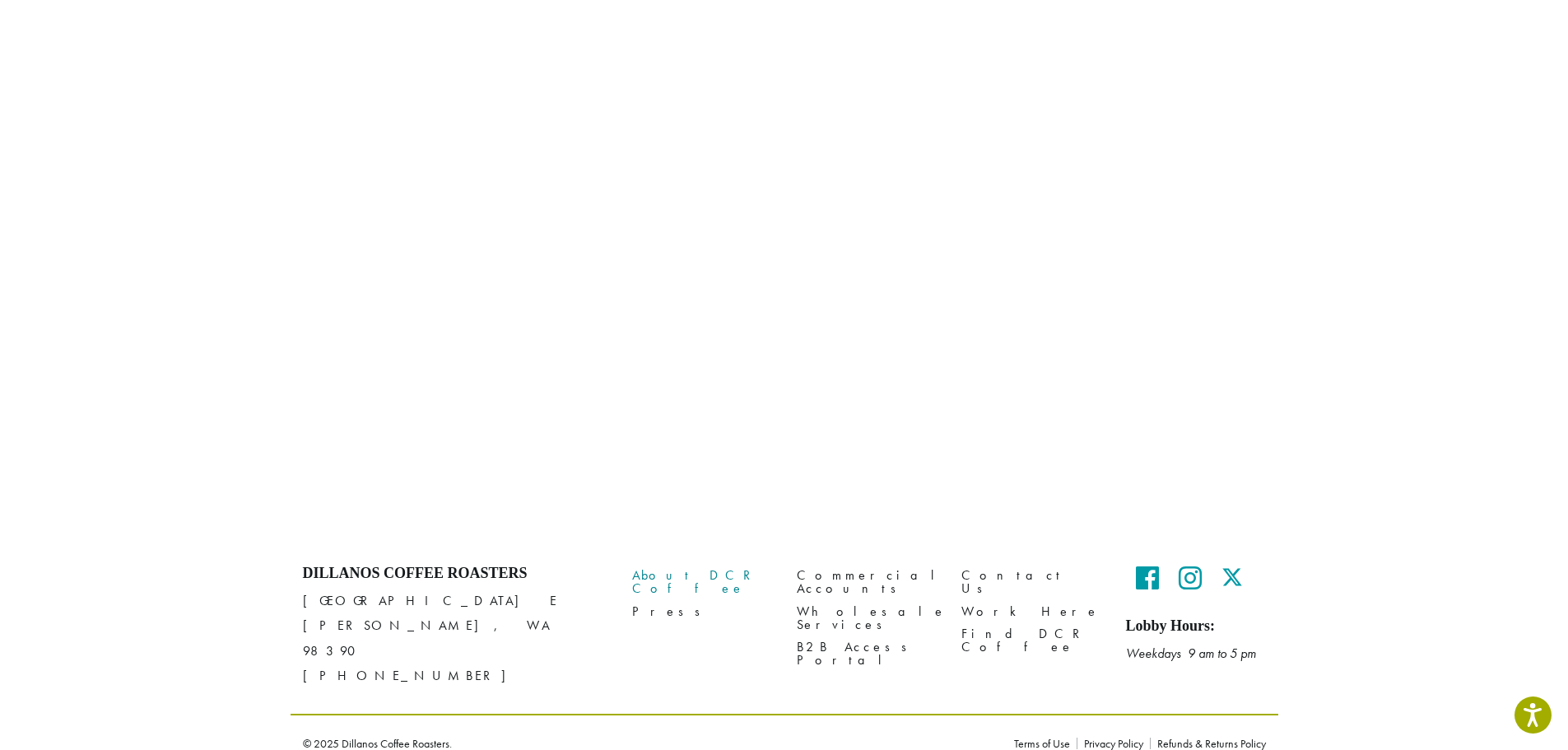
click at [654, 574] on link "About DCR Coffee" at bounding box center [702, 583] width 140 height 35
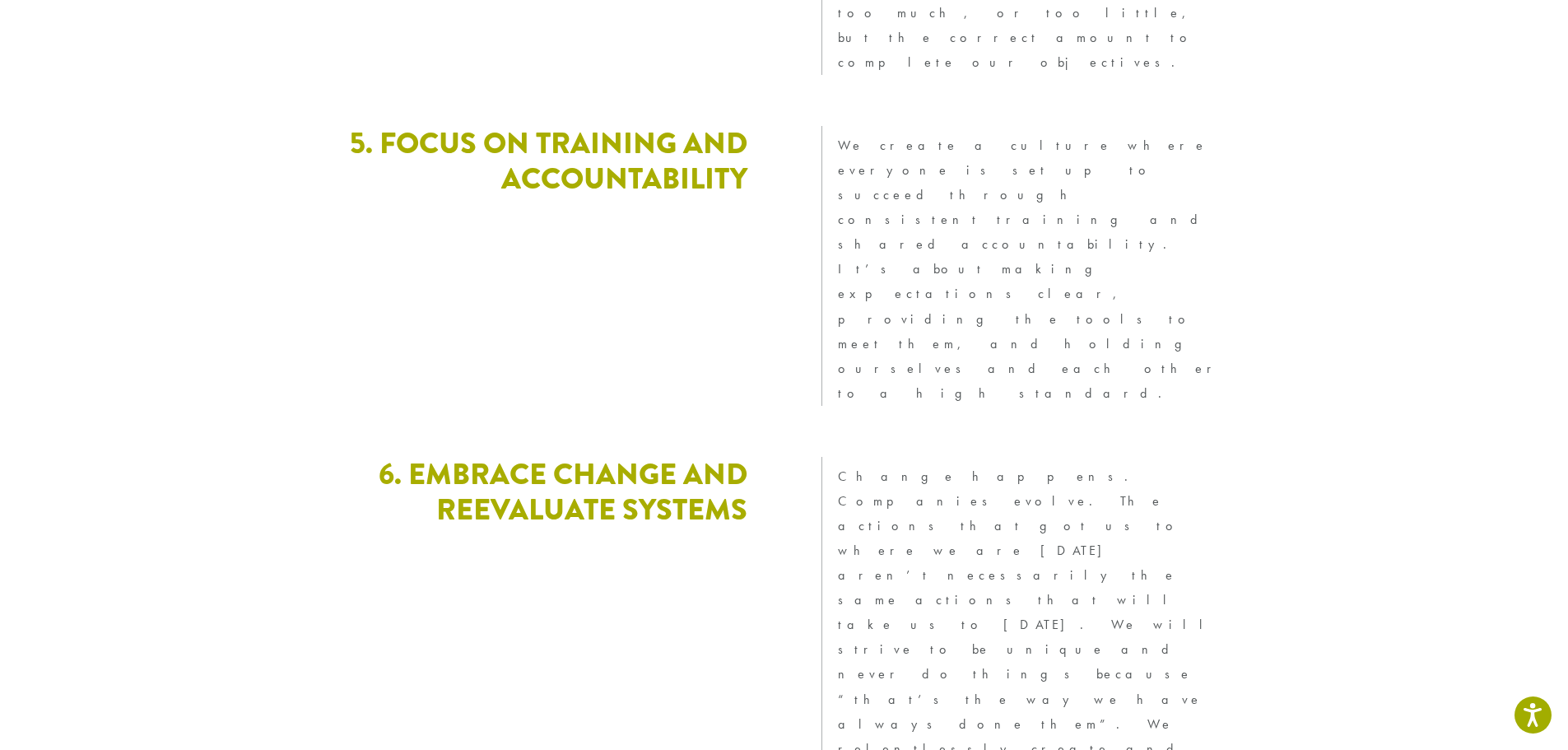
scroll to position [4395, 0]
